Goal: Task Accomplishment & Management: Manage account settings

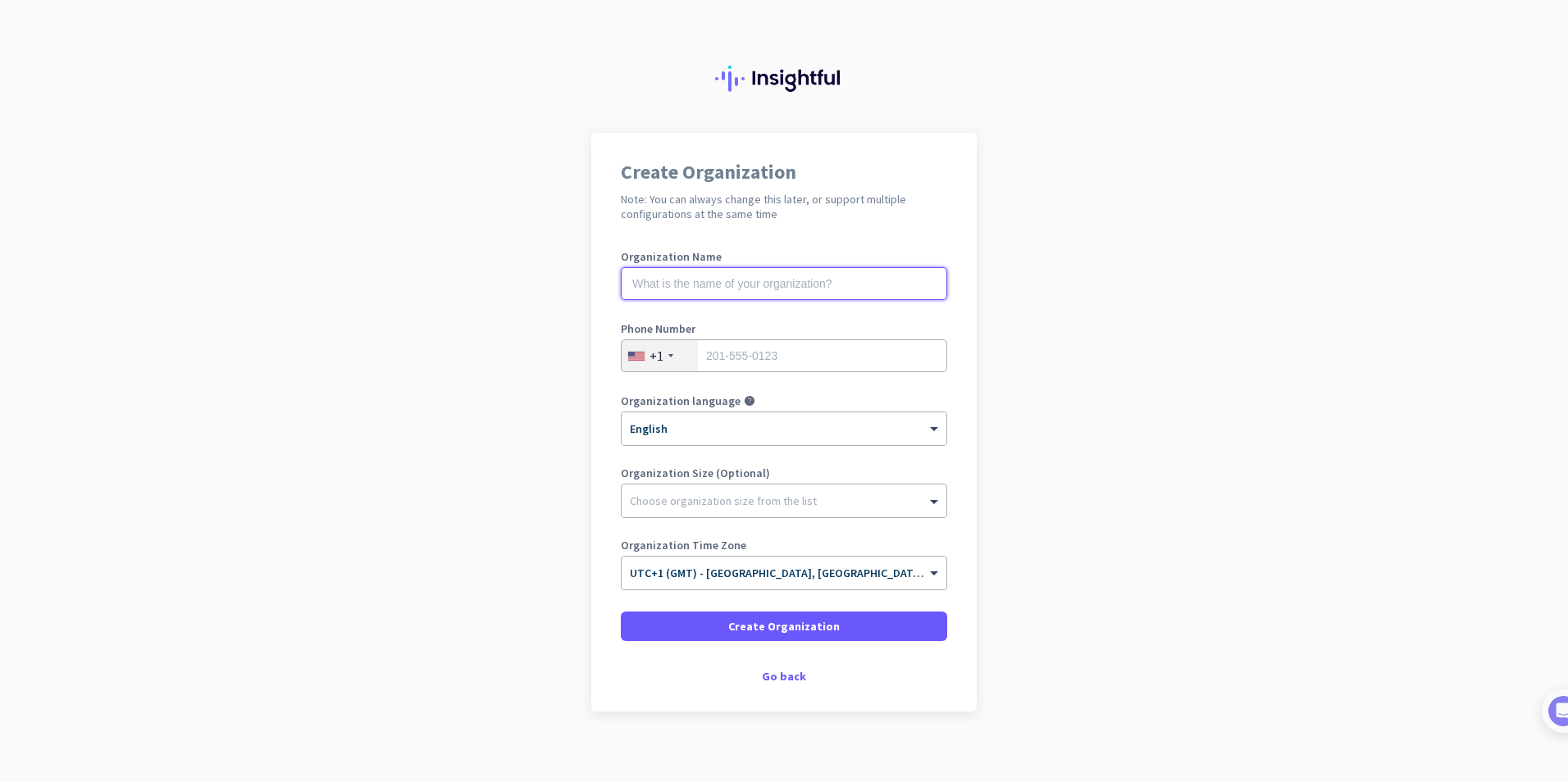
click at [742, 284] on input "text" at bounding box center [783, 283] width 326 height 33
type input "Creative Networks"
click at [646, 370] on div "+1" at bounding box center [660, 355] width 76 height 31
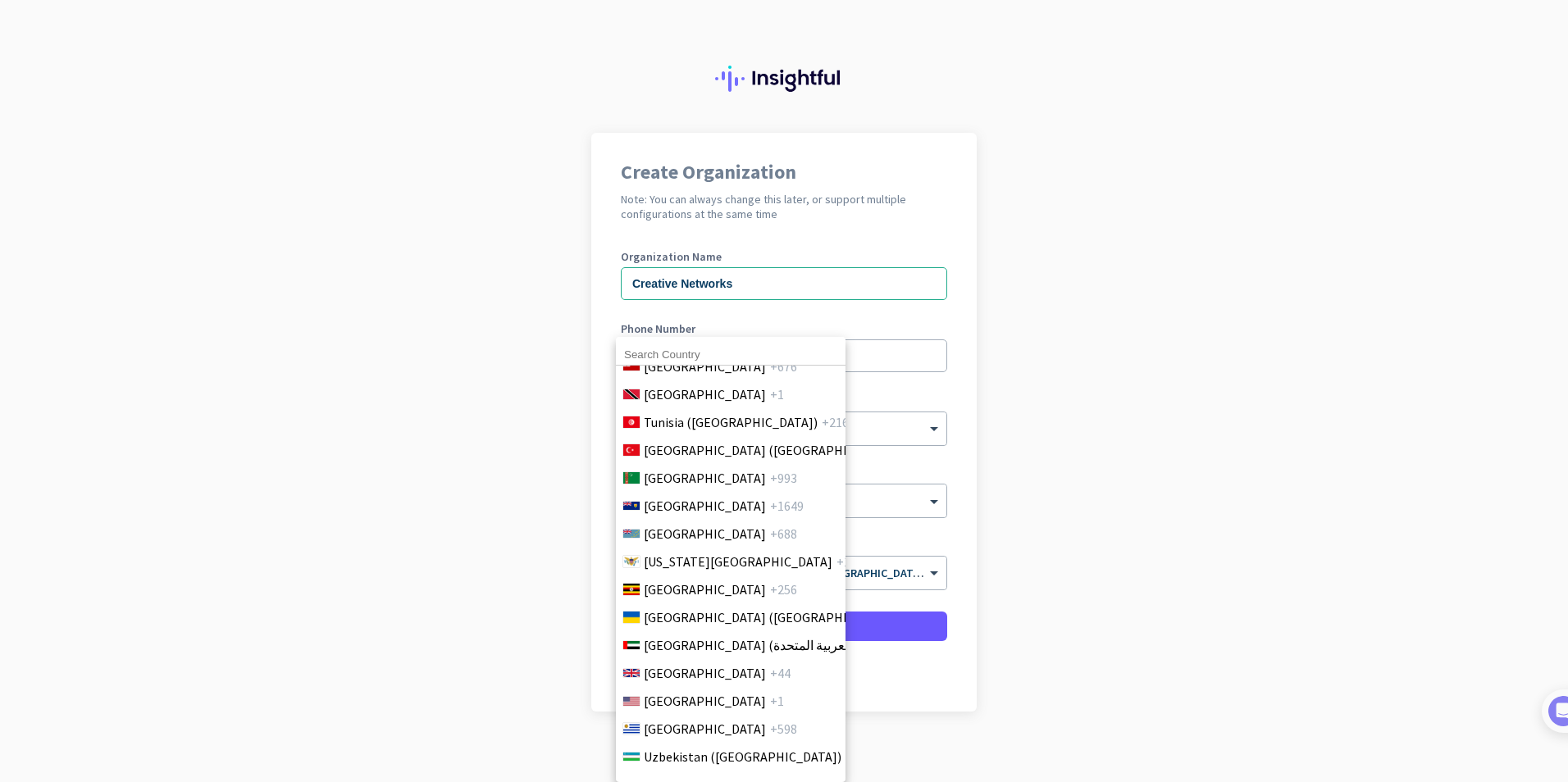
scroll to position [6316, 0]
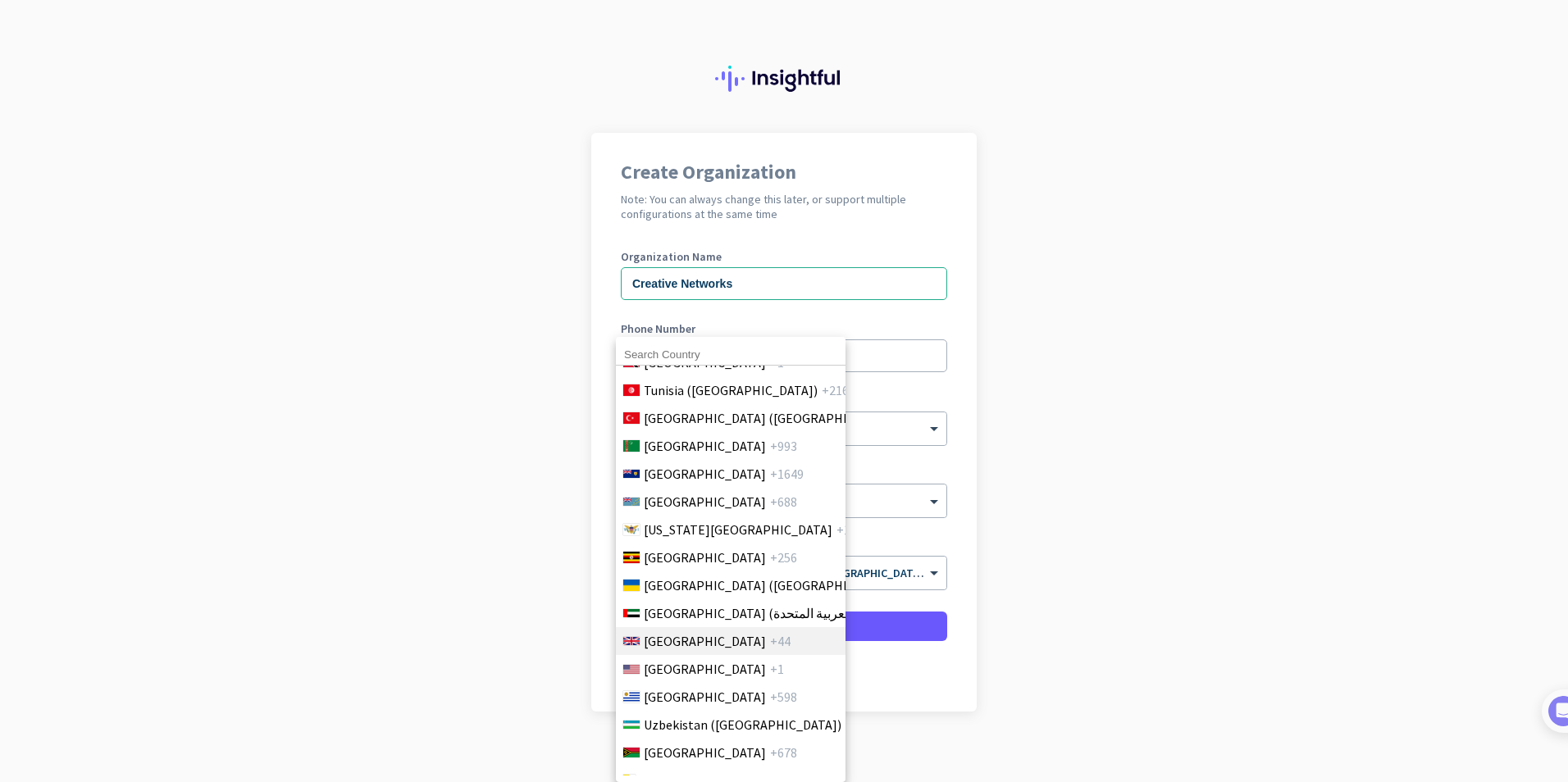
click at [775, 642] on li "[GEOGRAPHIC_DATA] +44" at bounding box center [730, 641] width 230 height 28
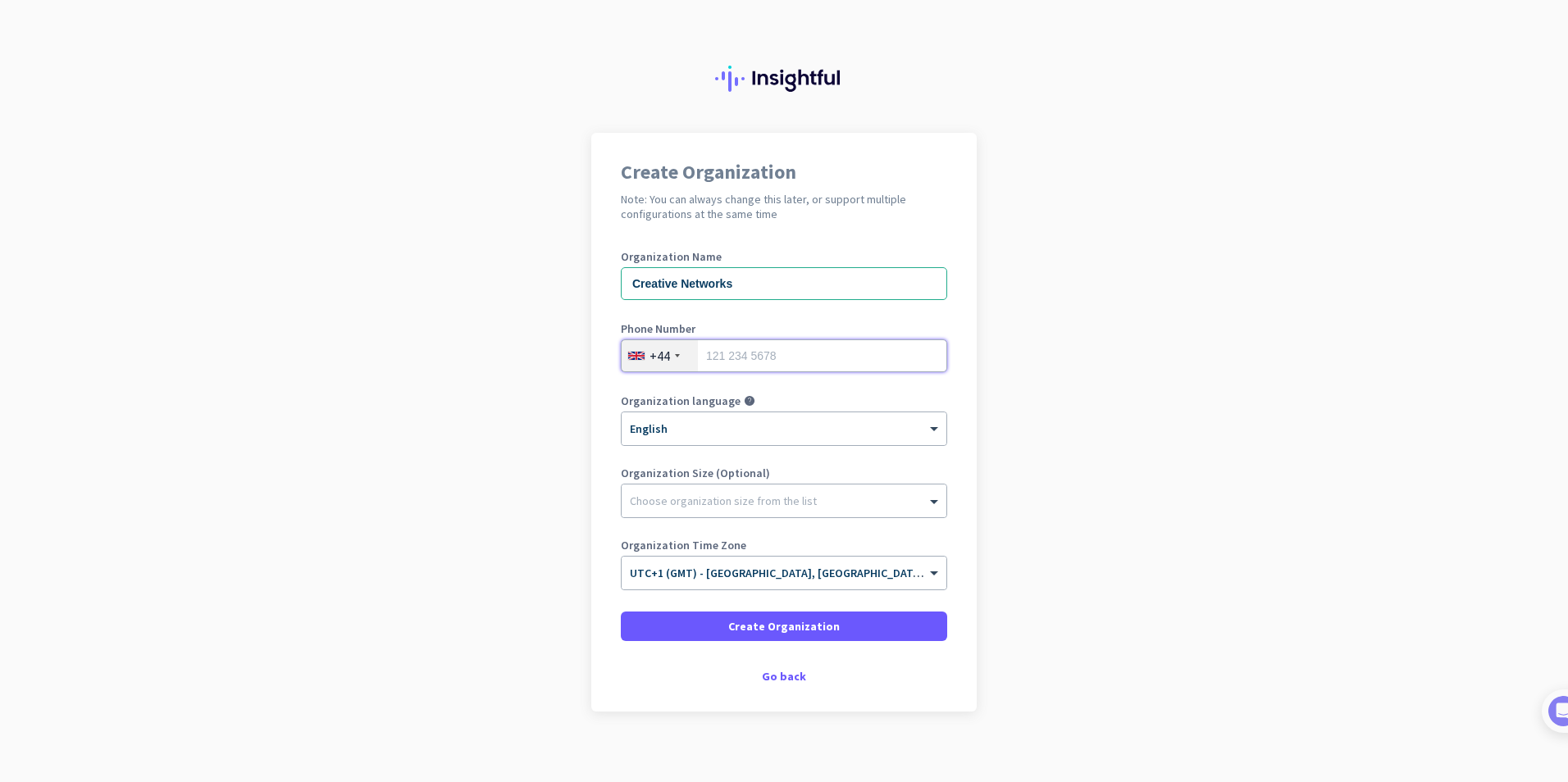
click at [773, 351] on input "tel" at bounding box center [783, 355] width 326 height 33
click at [728, 357] on input "7506605609" at bounding box center [783, 355] width 326 height 33
type input "7506065609"
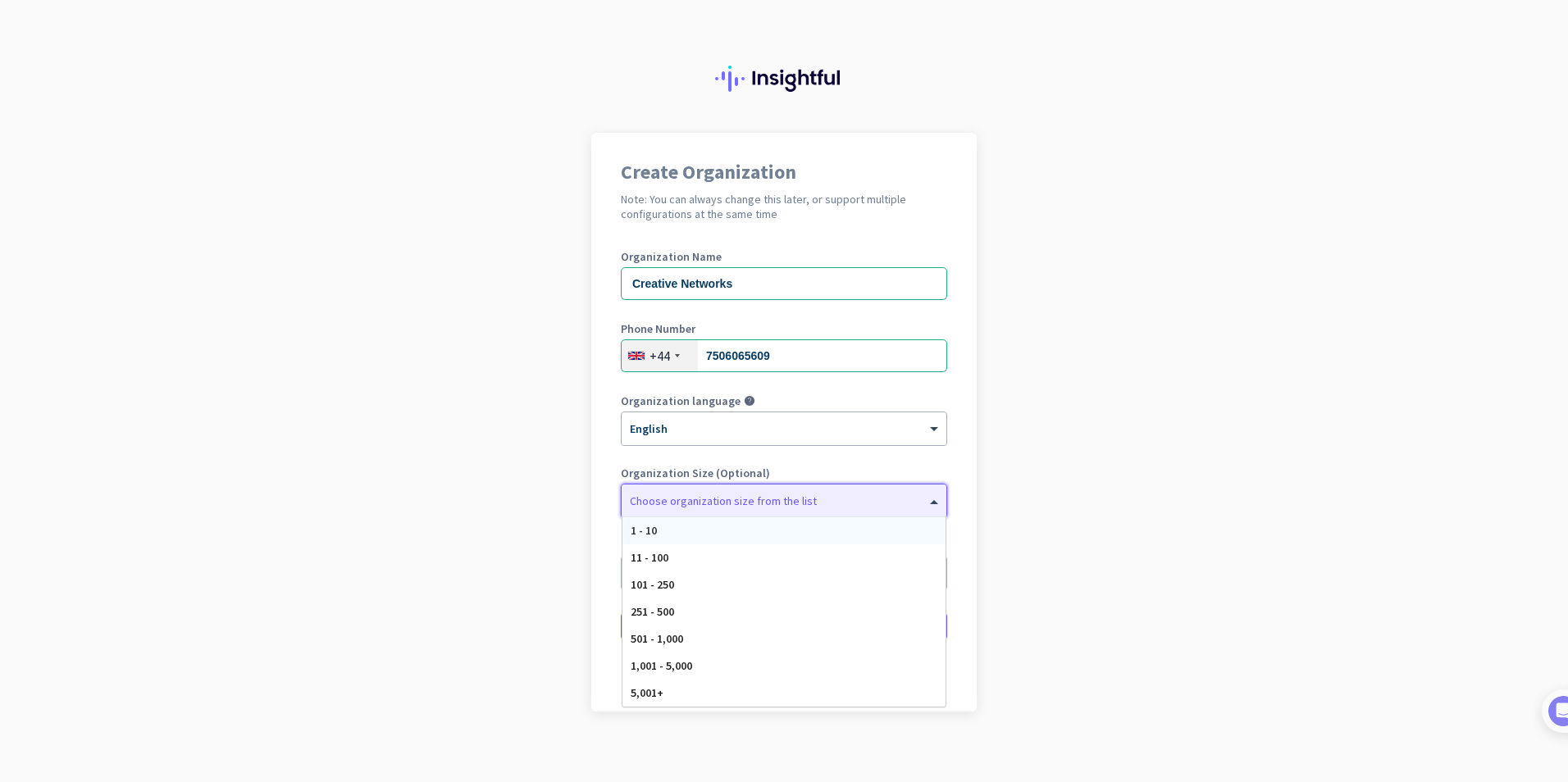
click at [702, 507] on div "Choose organization size from the list" at bounding box center [724, 500] width 187 height 15
click at [653, 546] on div "11 - 100" at bounding box center [783, 558] width 323 height 27
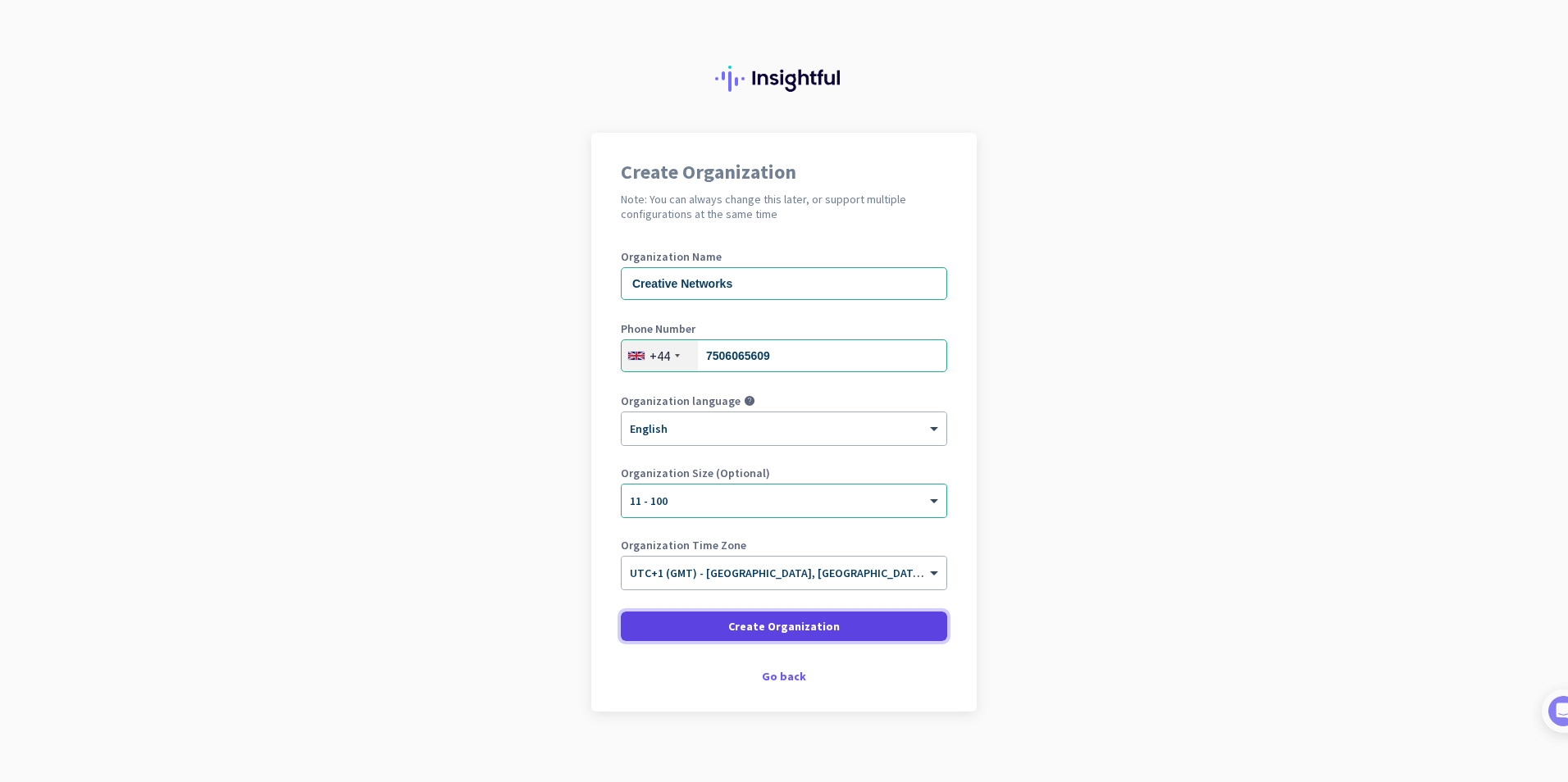
click at [676, 640] on span at bounding box center [783, 626] width 326 height 39
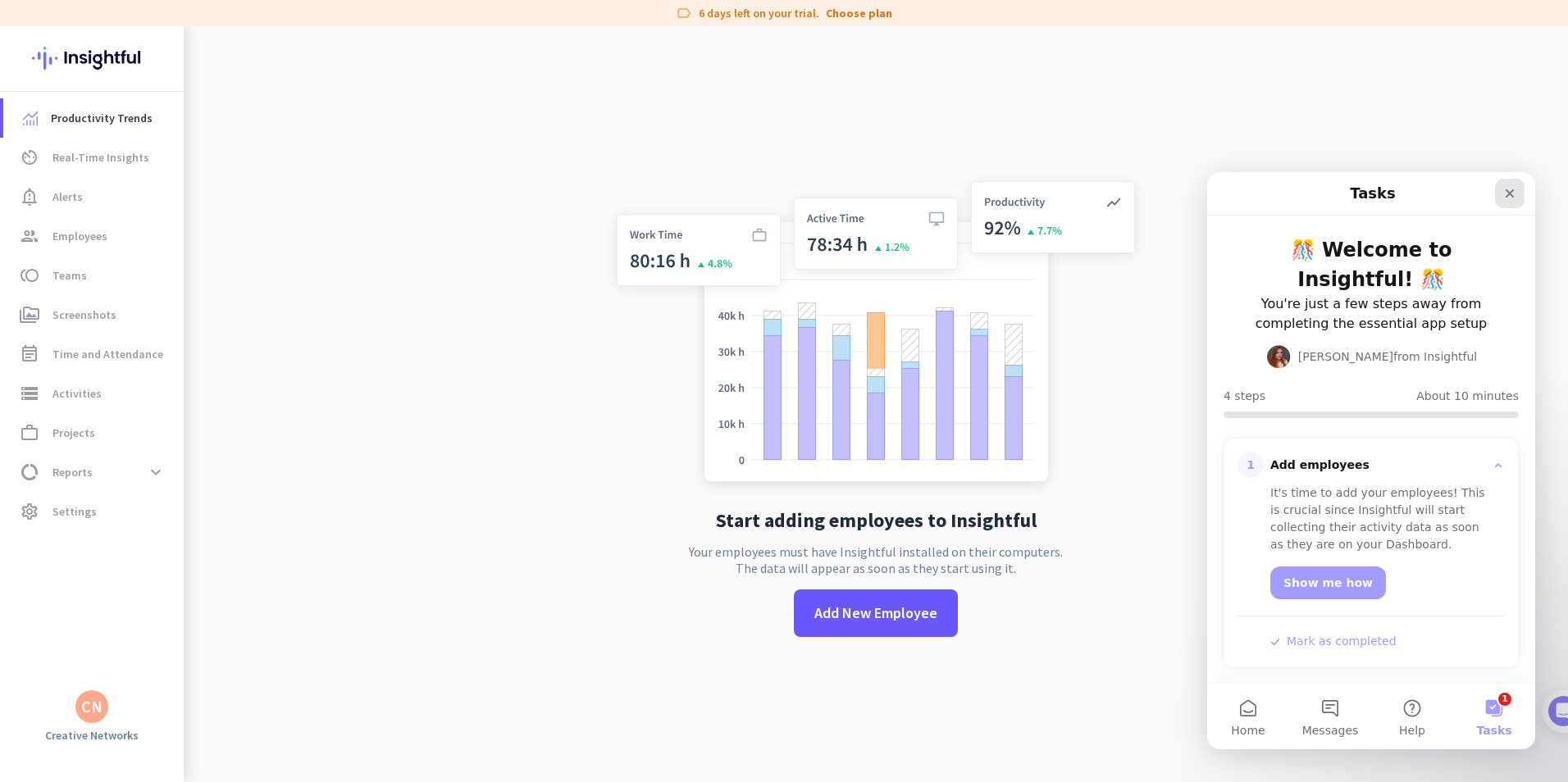
click at [1516, 193] on icon "Close" at bounding box center [1509, 193] width 13 height 13
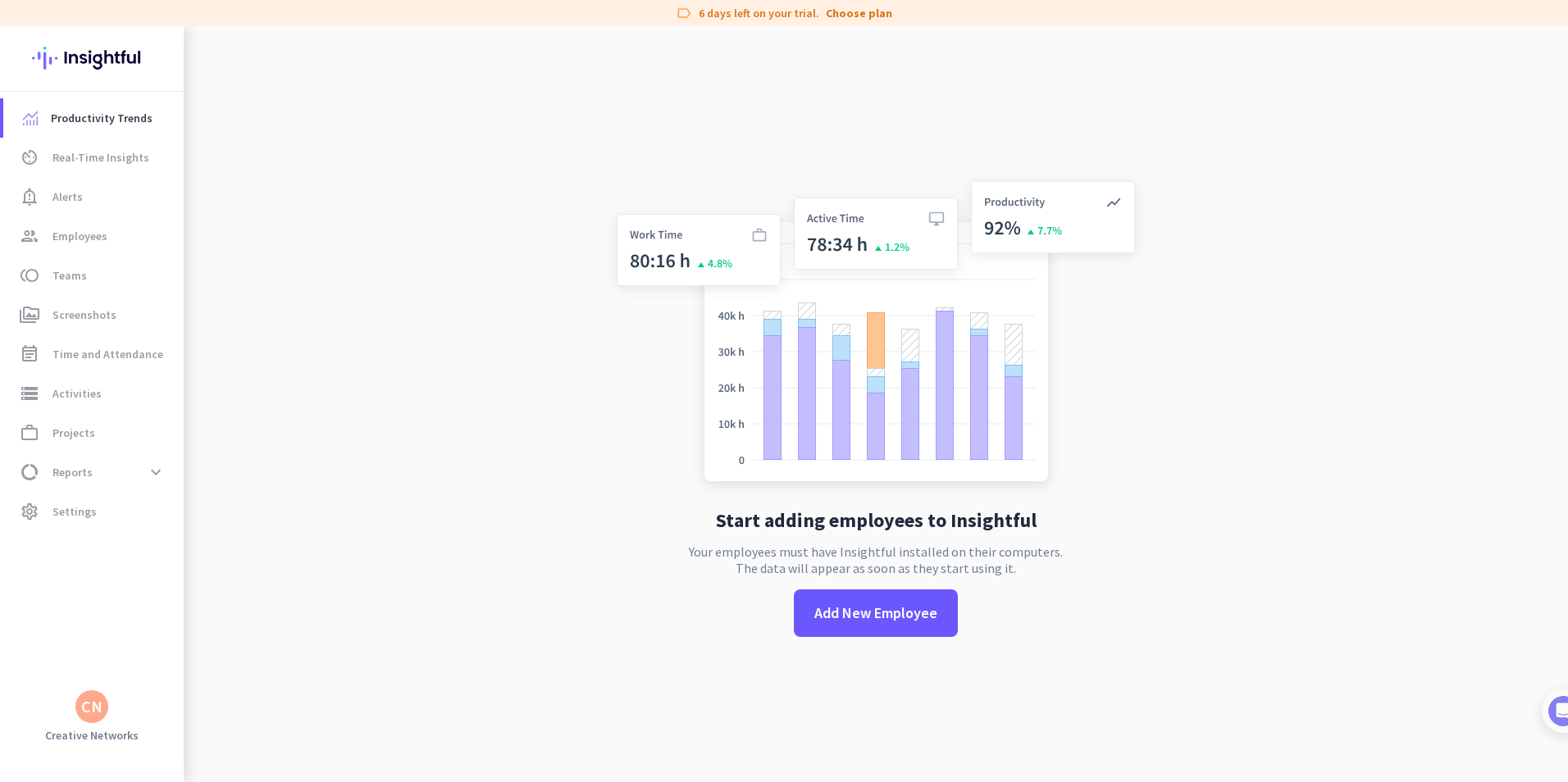
click at [82, 711] on div "CN" at bounding box center [92, 706] width 21 height 16
click at [122, 521] on div at bounding box center [784, 391] width 1568 height 782
click at [122, 521] on span "settings Settings" at bounding box center [92, 512] width 154 height 20
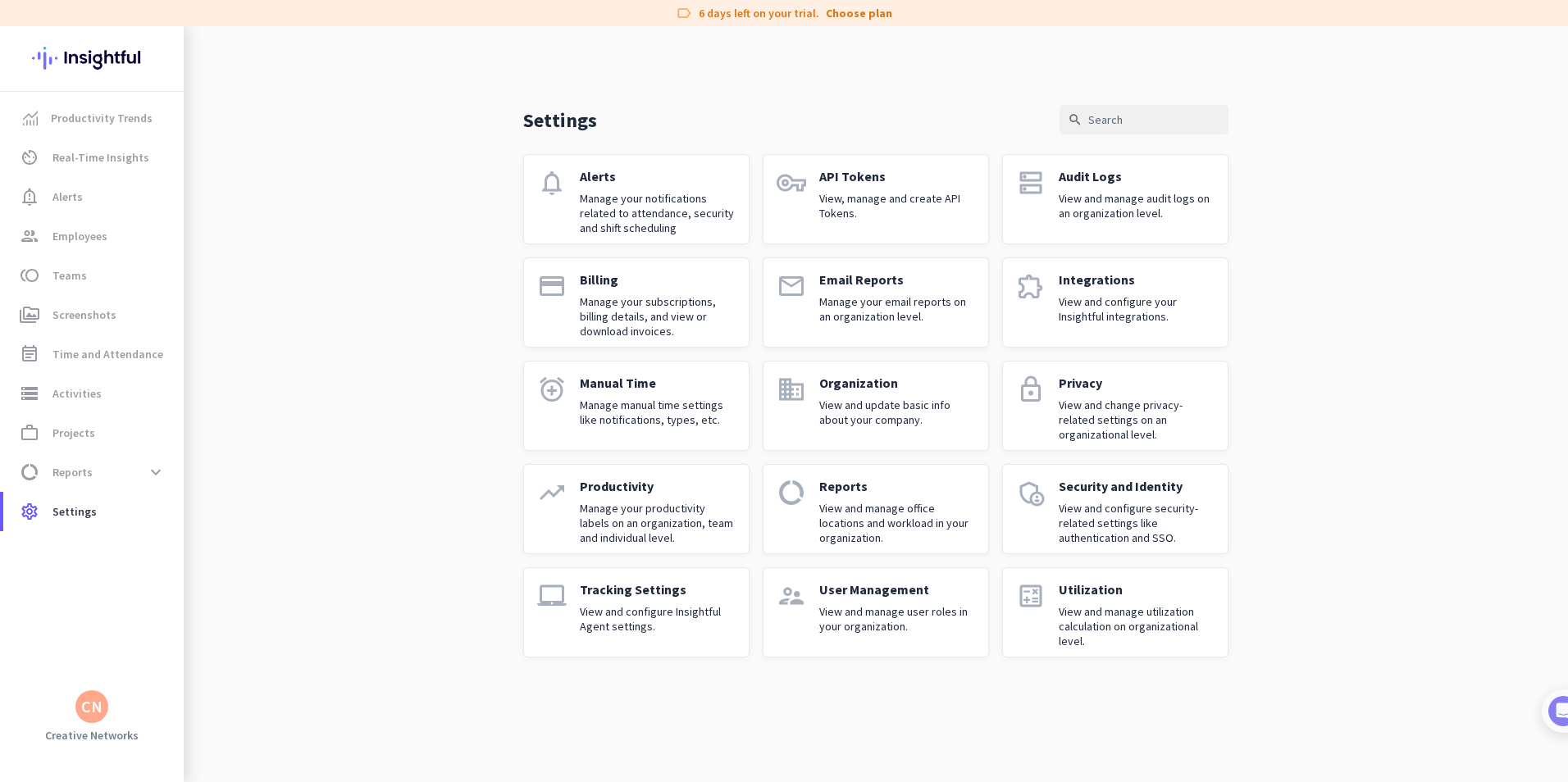
click at [828, 632] on p "View and manage user roles in your organization." at bounding box center [897, 618] width 156 height 29
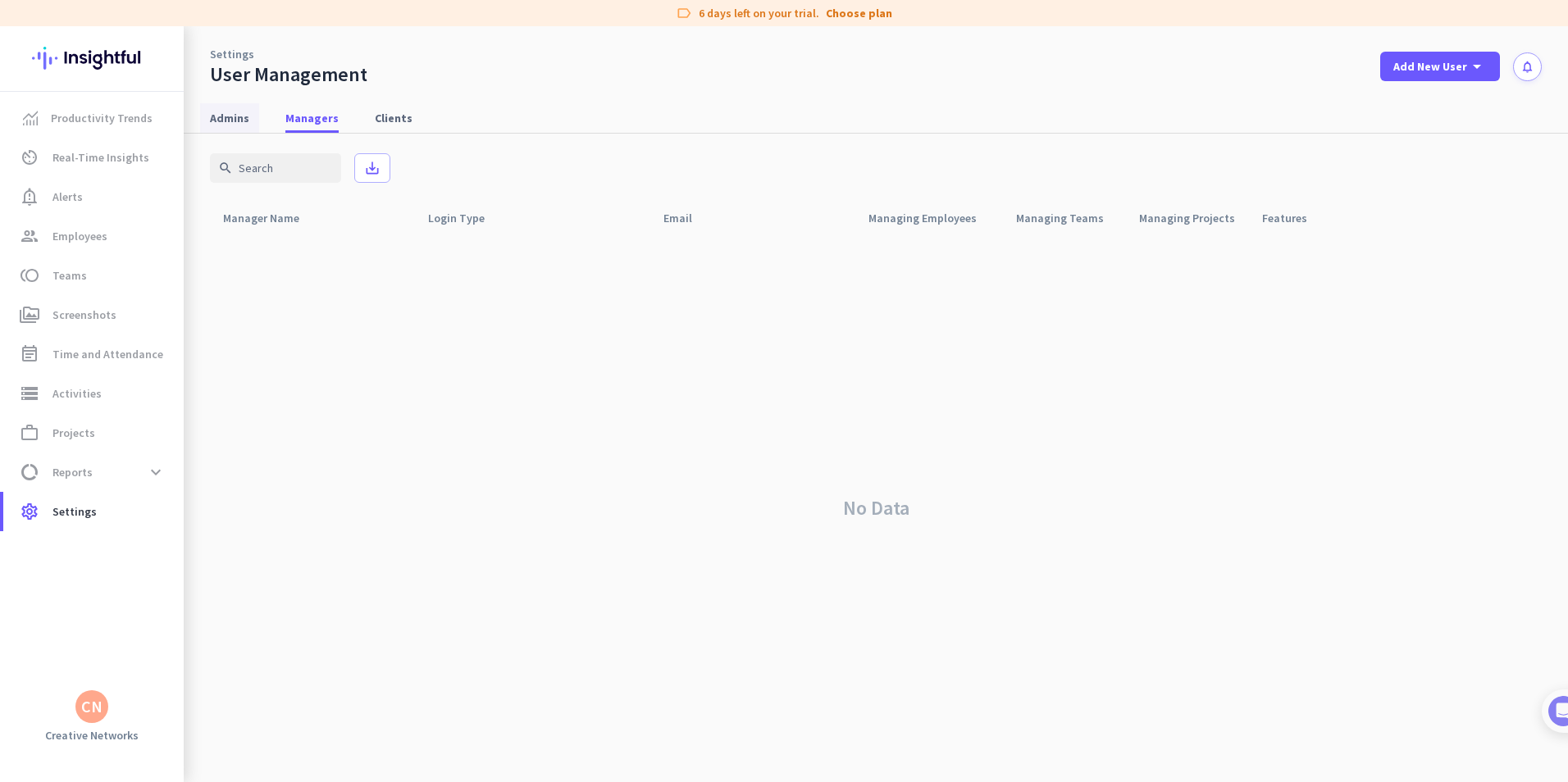
click at [239, 122] on span "Admins" at bounding box center [229, 118] width 39 height 16
click at [1522, 264] on span at bounding box center [1517, 259] width 39 height 39
click at [1071, 419] on div at bounding box center [784, 391] width 1568 height 782
click at [92, 521] on span "Settings" at bounding box center [75, 512] width 44 height 20
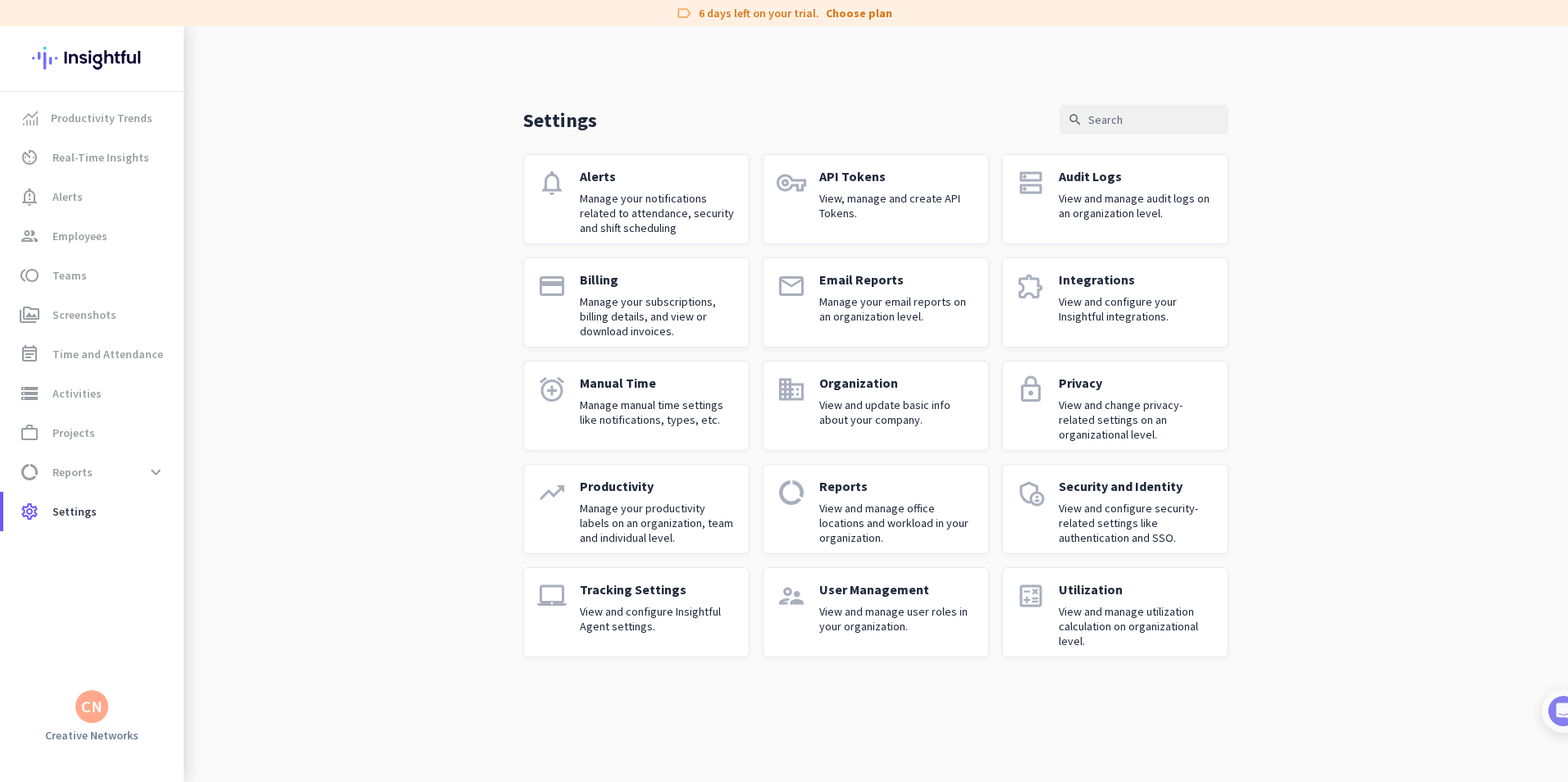
click at [952, 419] on p "View and update basic info about your company." at bounding box center [897, 411] width 156 height 29
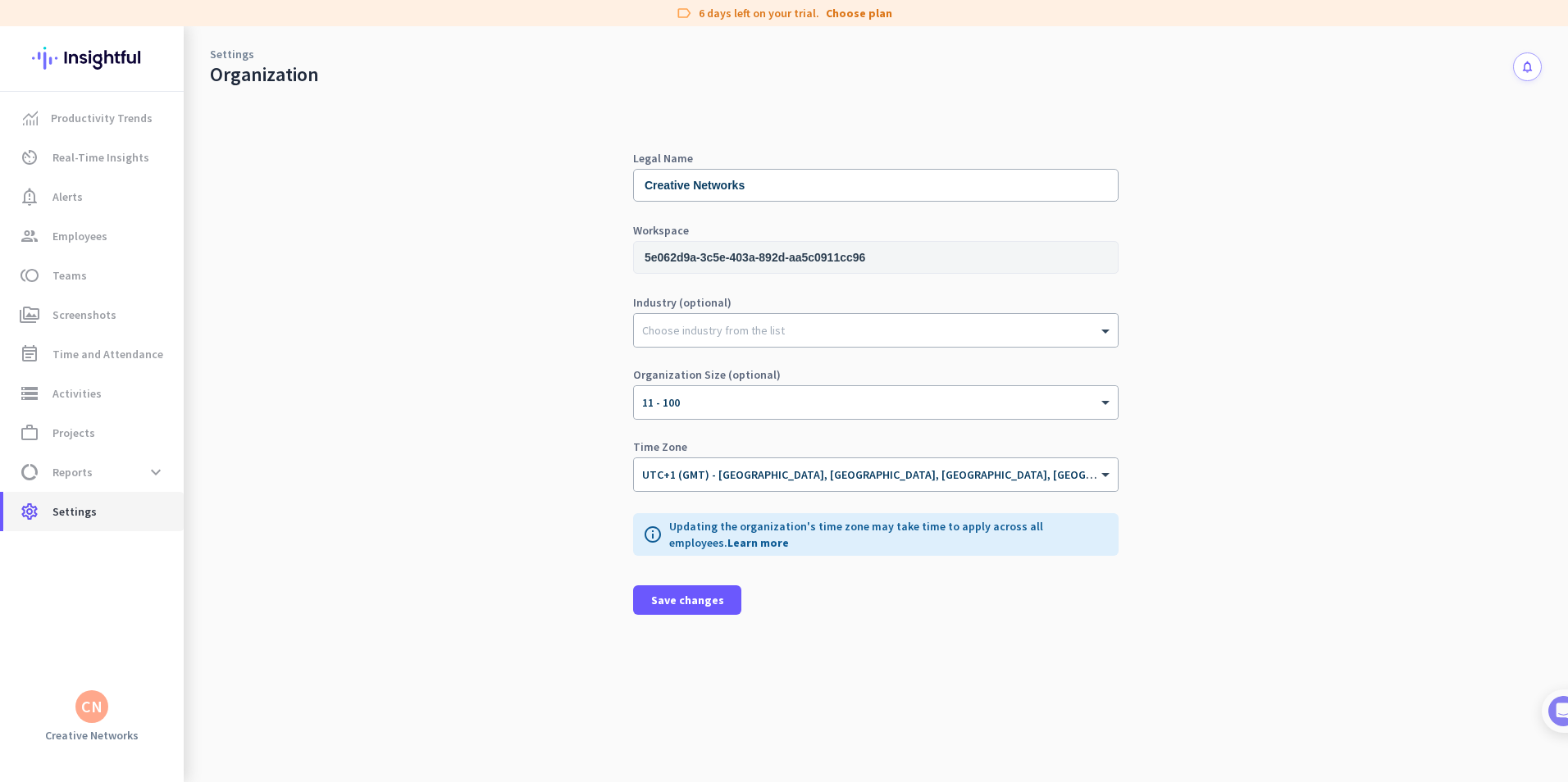
click at [76, 514] on span "Settings" at bounding box center [75, 512] width 44 height 20
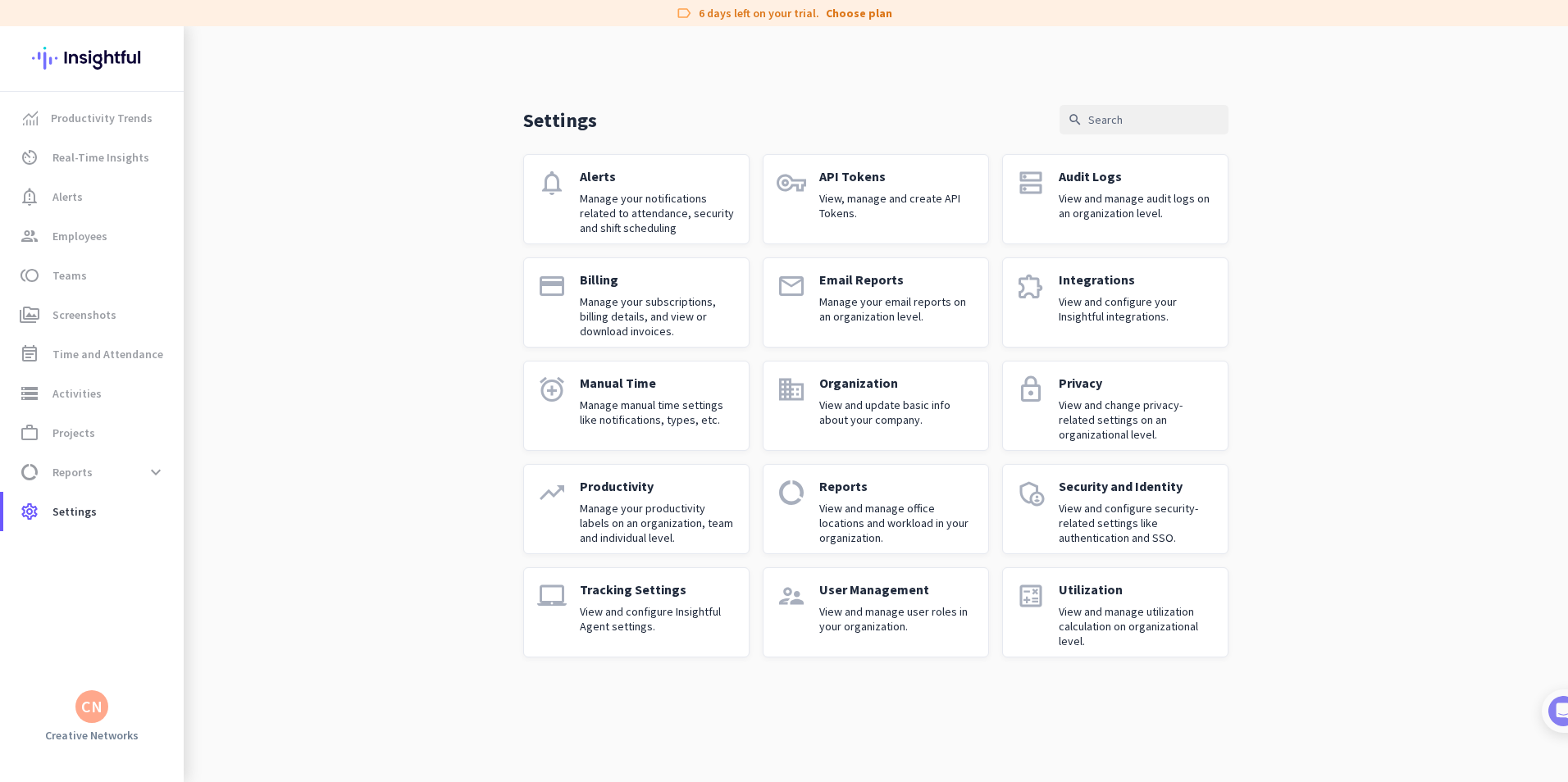
click at [925, 616] on p "View and manage user roles in your organization." at bounding box center [897, 618] width 156 height 29
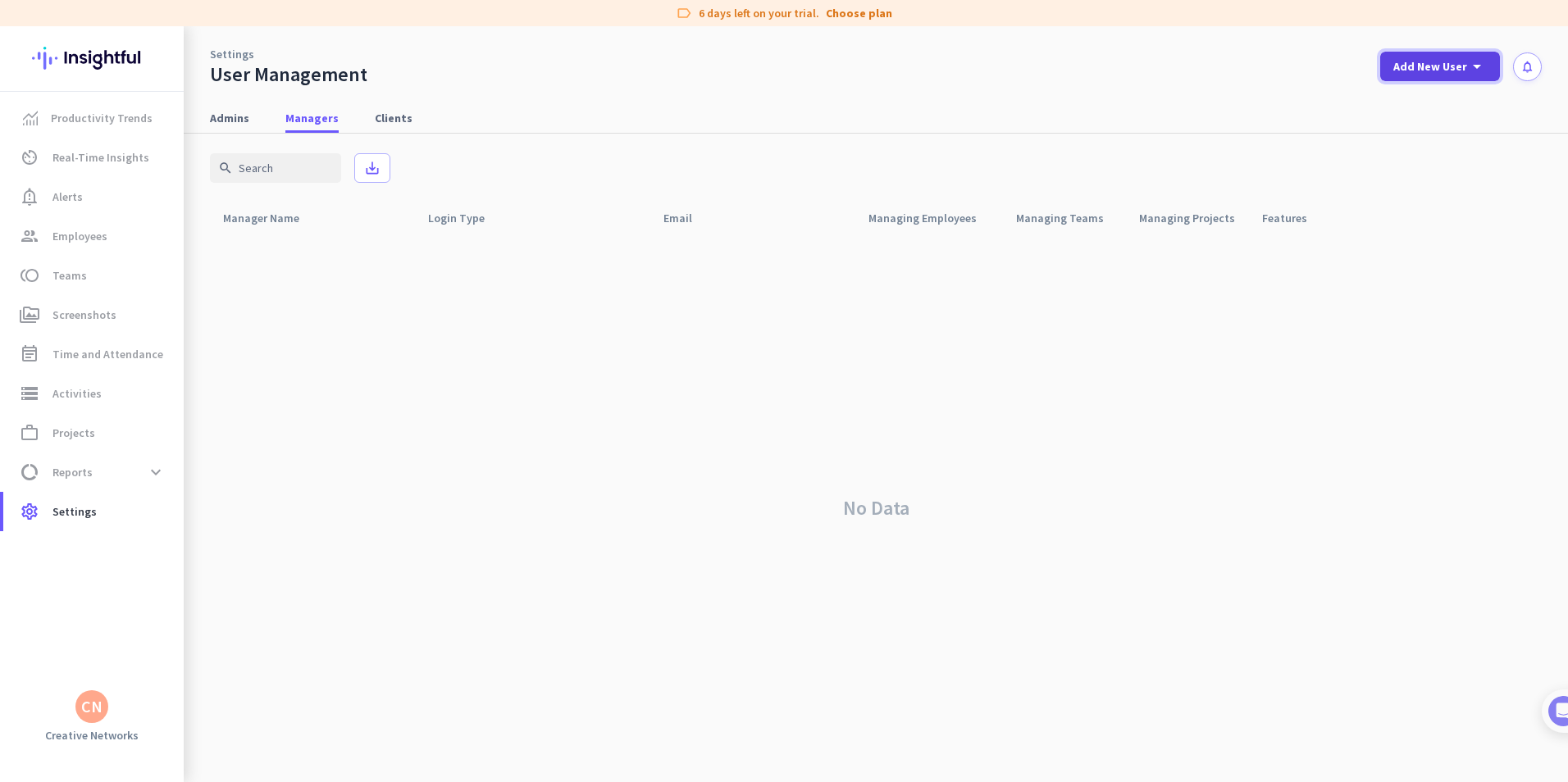
click at [1435, 68] on span "Add New User" at bounding box center [1429, 67] width 74 height 16
click at [1431, 92] on div "add Admin" at bounding box center [1434, 102] width 86 height 29
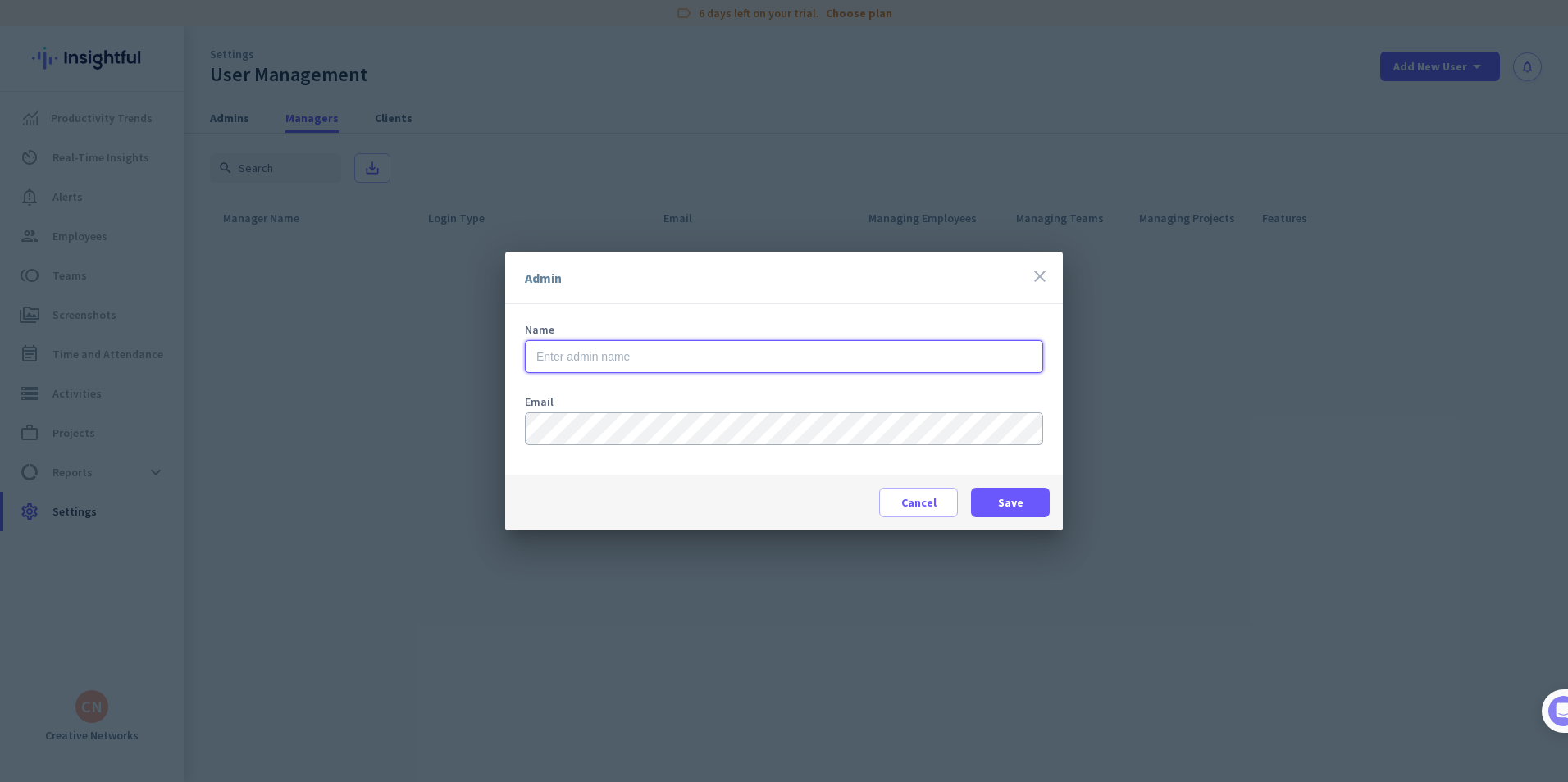
click at [709, 352] on input "text" at bounding box center [783, 356] width 518 height 33
type input "Technical"
click at [971, 488] on button "Save" at bounding box center [1010, 502] width 79 height 29
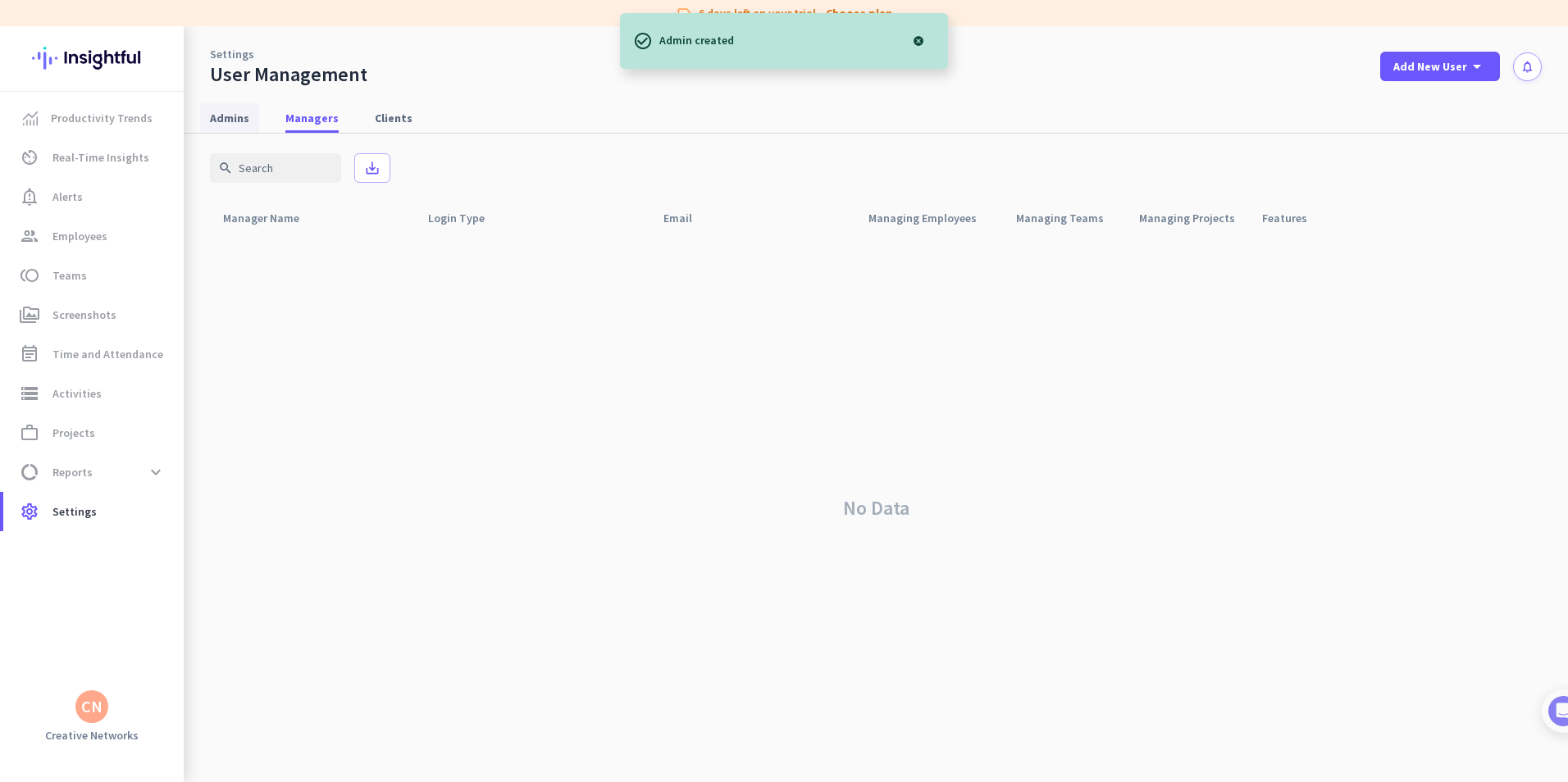
click at [220, 116] on span "Admins" at bounding box center [229, 118] width 39 height 16
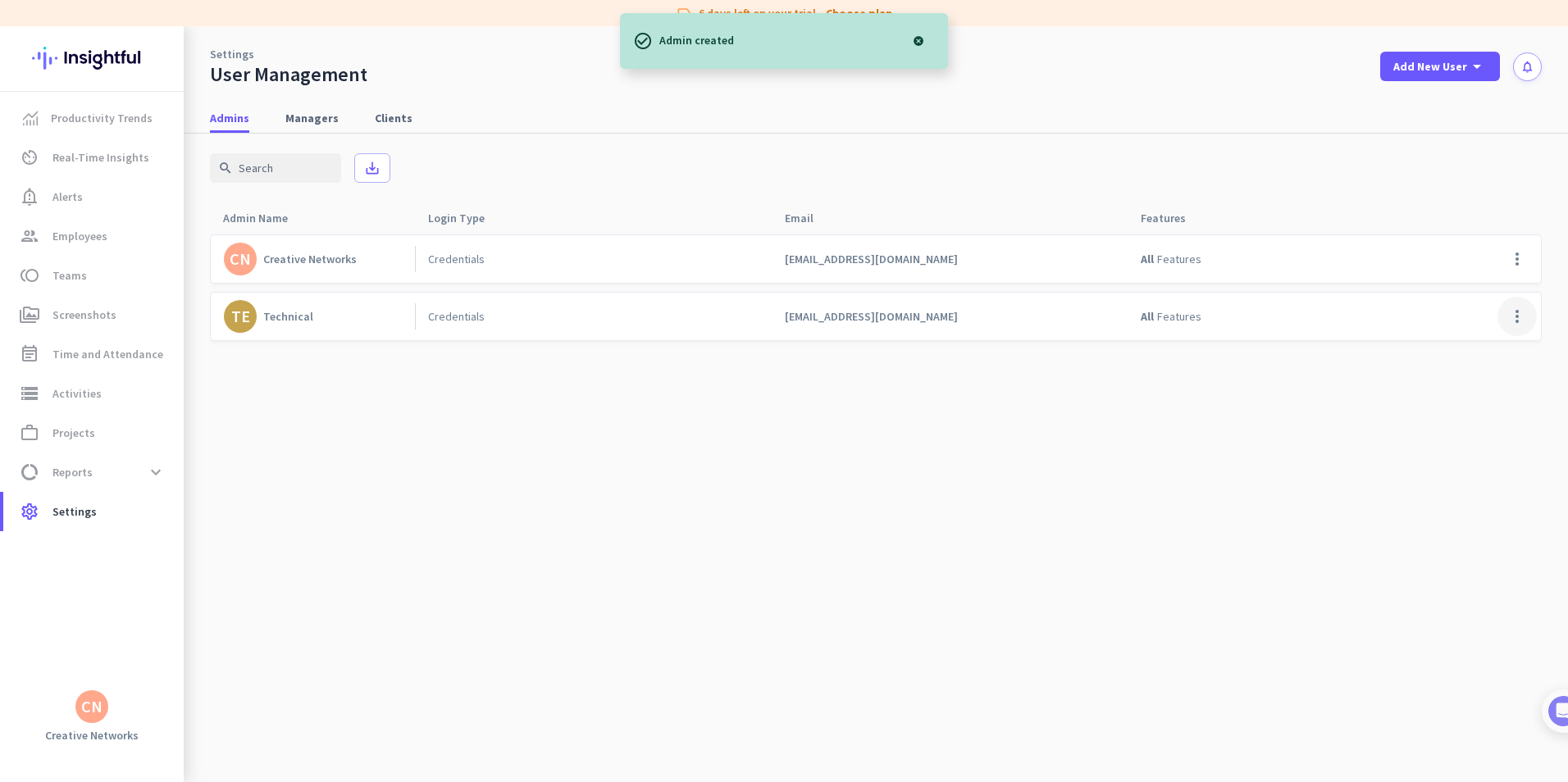
click at [1527, 317] on span at bounding box center [1517, 316] width 39 height 39
click at [1507, 344] on span "Edit" at bounding box center [1484, 351] width 79 height 16
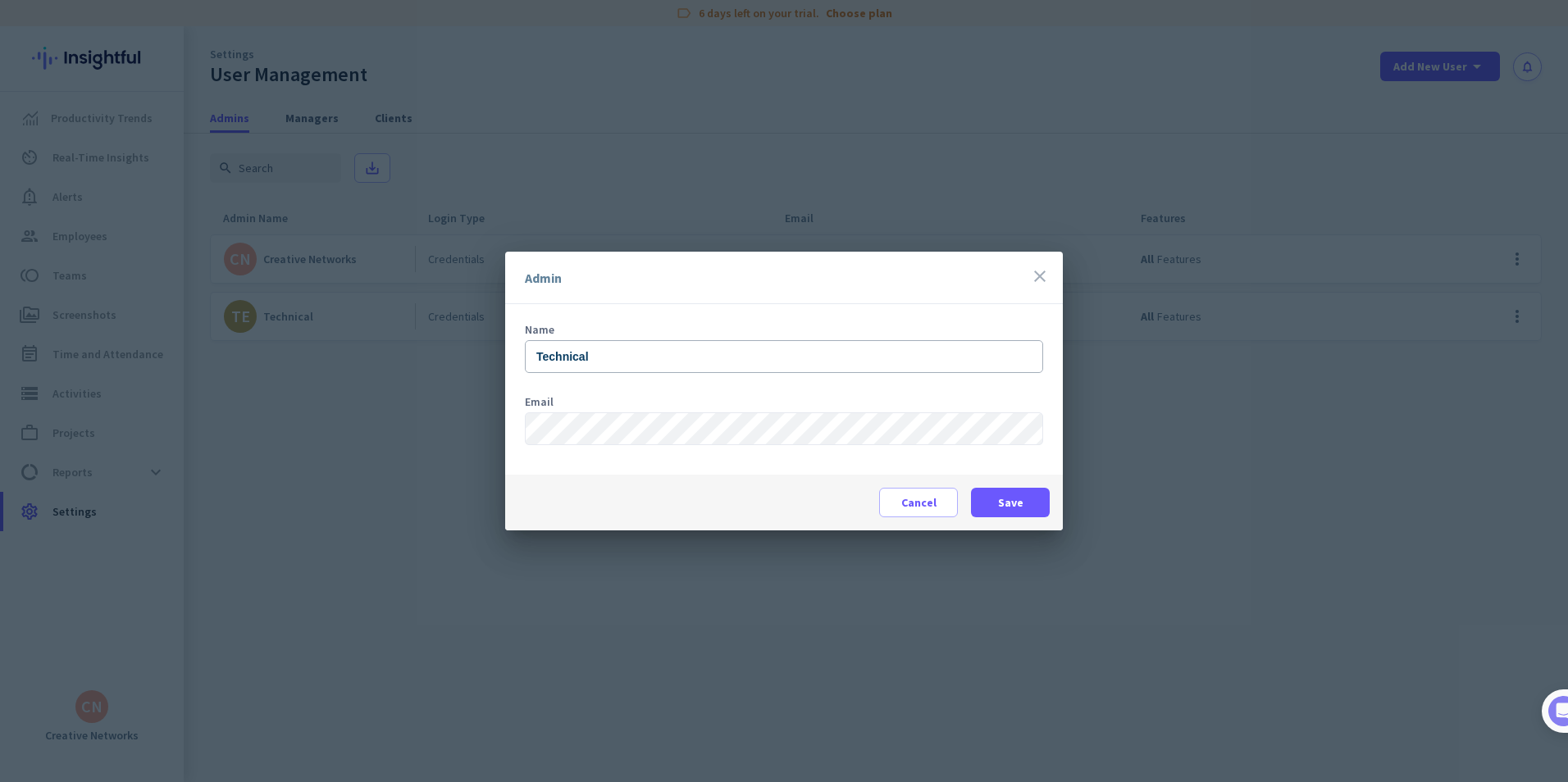
click at [1045, 264] on div "Admin close" at bounding box center [783, 277] width 557 height 52
click at [1041, 279] on icon "close" at bounding box center [1040, 276] width 20 height 20
